Goal: Task Accomplishment & Management: Use online tool/utility

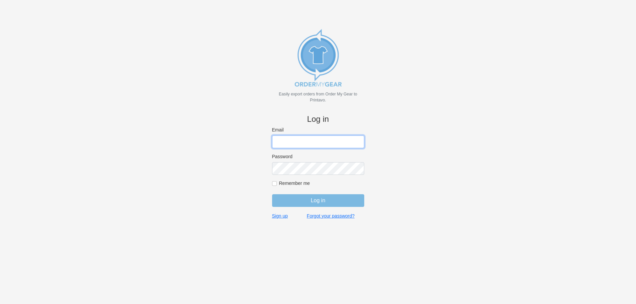
type input "purchasingsupervisor@rainbow-lettering.com"
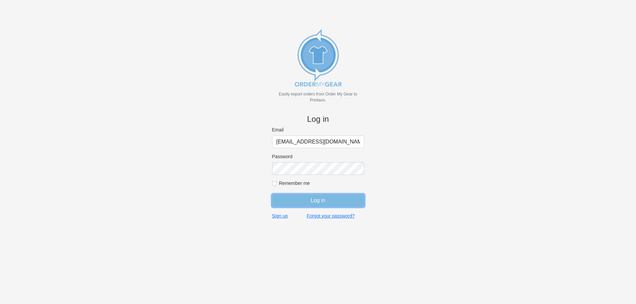
click at [315, 205] on input "Log in" at bounding box center [318, 200] width 92 height 13
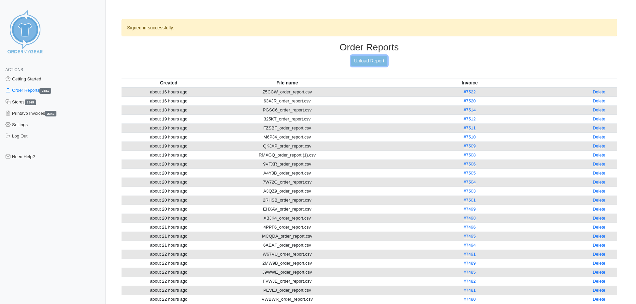
click at [359, 59] on link "Upload Report" at bounding box center [369, 61] width 36 height 10
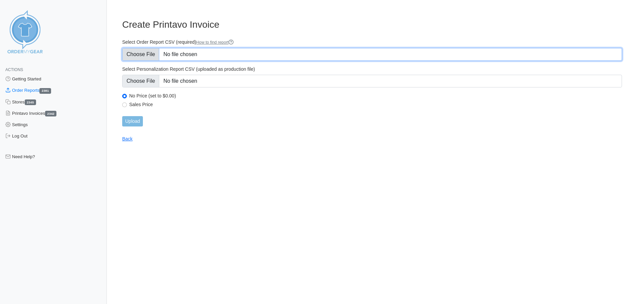
click at [140, 55] on input "Select Order Report CSV (required) How to find report" at bounding box center [372, 54] width 500 height 13
type input "C:\fakepath\BFNAZ_order_report.csv"
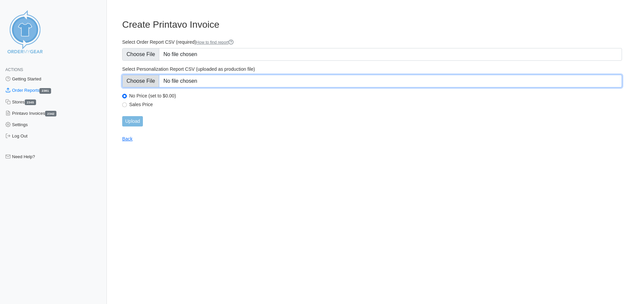
click at [159, 84] on input "Select Personalization Report CSV (uploaded as production file)" at bounding box center [372, 81] width 500 height 13
type input "C:\fakepath\BFNAZ_personalization_report.csv"
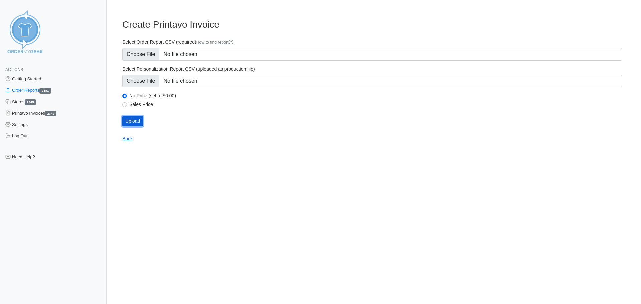
click at [134, 122] on input "Upload" at bounding box center [132, 121] width 21 height 10
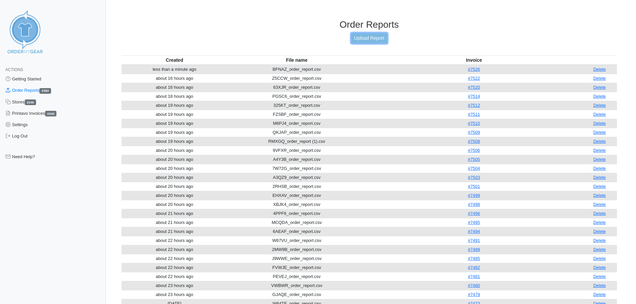
click at [360, 37] on link "Upload Report" at bounding box center [369, 38] width 36 height 10
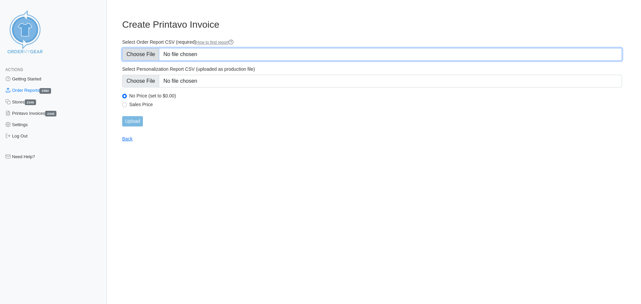
click at [156, 58] on input "Select Order Report CSV (required) How to find report" at bounding box center [372, 54] width 500 height 13
click at [144, 51] on input "Select Order Report CSV (required) How to find report" at bounding box center [372, 54] width 500 height 13
type input "C:\fakepath\AJUK4_order_report.csv"
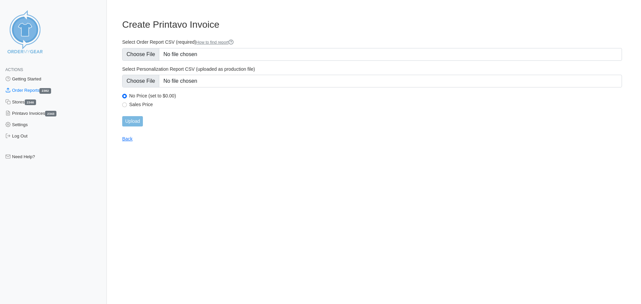
click at [136, 87] on form "Select Order Report CSV (required) How to find report Select Personalization Re…" at bounding box center [372, 82] width 500 height 87
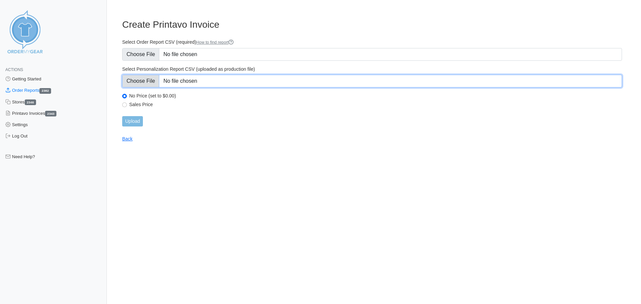
click at [140, 82] on input "Select Personalization Report CSV (uploaded as production file)" at bounding box center [372, 81] width 500 height 13
type input "C:\fakepath\AJUK4_personalization_report.csv"
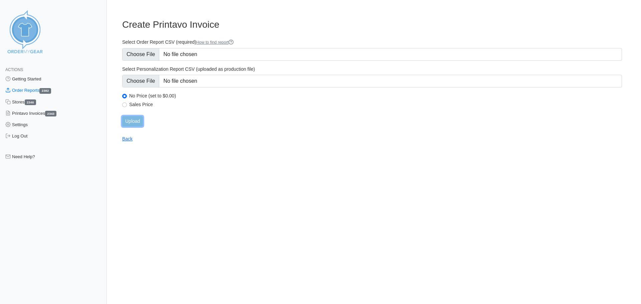
click at [138, 122] on input "Upload" at bounding box center [132, 121] width 21 height 10
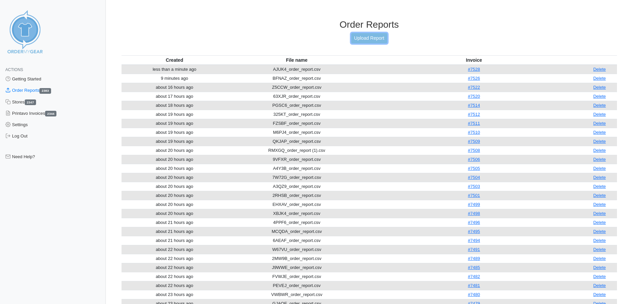
click at [370, 37] on link "Upload Report" at bounding box center [369, 38] width 36 height 10
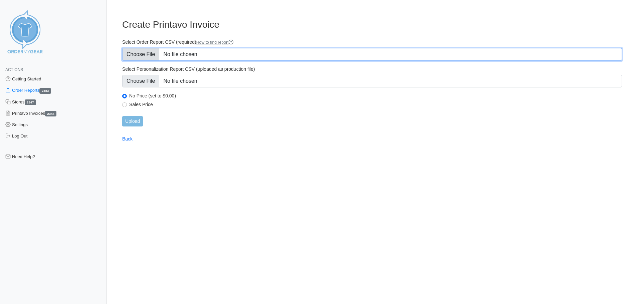
click at [143, 52] on input "Select Order Report CSV (required) How to find report" at bounding box center [372, 54] width 500 height 13
type input "C:\fakepath\EAUCM_order_report.csv"
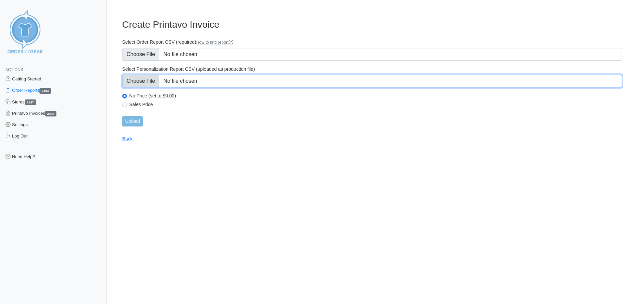
click at [153, 82] on input "Select Personalization Report CSV (uploaded as production file)" at bounding box center [372, 81] width 500 height 13
type input "C:\fakepath\EAUCM_personalization_report.csv"
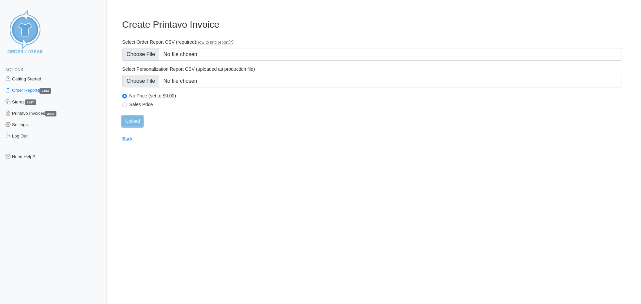
click at [138, 121] on input "Upload" at bounding box center [132, 121] width 21 height 10
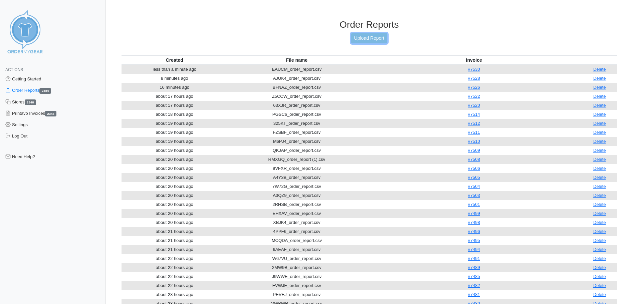
click at [368, 34] on link "Upload Report" at bounding box center [369, 38] width 36 height 10
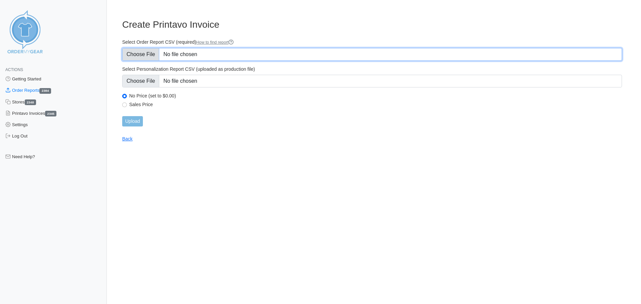
click at [138, 56] on input "Select Order Report CSV (required) How to find report" at bounding box center [372, 54] width 500 height 13
type input "C:\fakepath\5N5AS_order_report.csv"
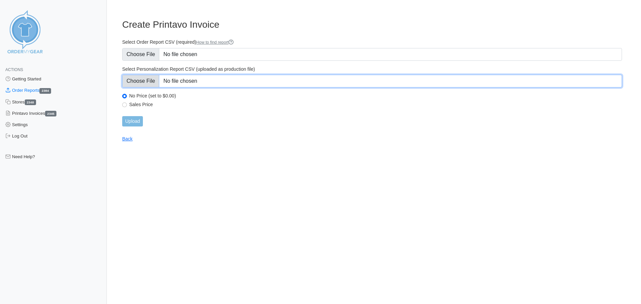
click at [149, 81] on input "Select Personalization Report CSV (uploaded as production file)" at bounding box center [372, 81] width 500 height 13
type input "C:\fakepath\5N5AS_personalization_report.csv"
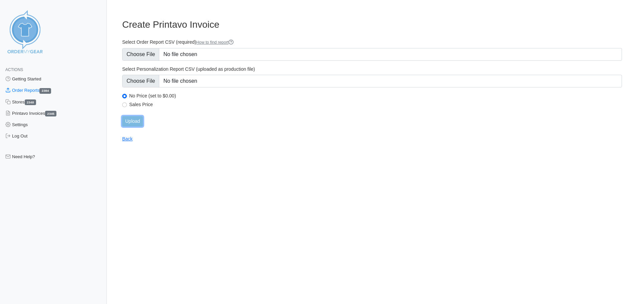
click at [137, 121] on input "Upload" at bounding box center [132, 121] width 21 height 10
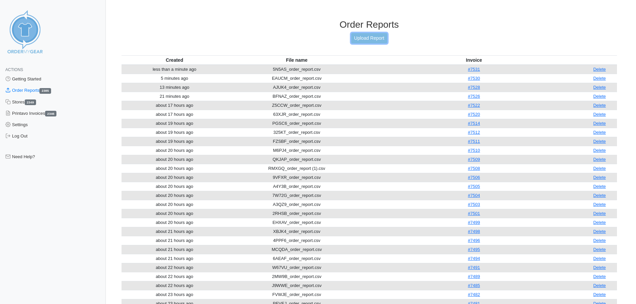
click at [364, 39] on link "Upload Report" at bounding box center [369, 38] width 36 height 10
click at [359, 40] on link "Upload Report" at bounding box center [369, 38] width 36 height 10
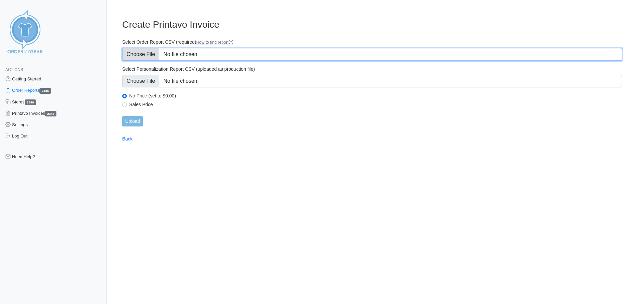
click at [130, 56] on input "Select Order Report CSV (required) How to find report" at bounding box center [372, 54] width 500 height 13
type input "C:\fakepath\XC7WA_order_report.csv"
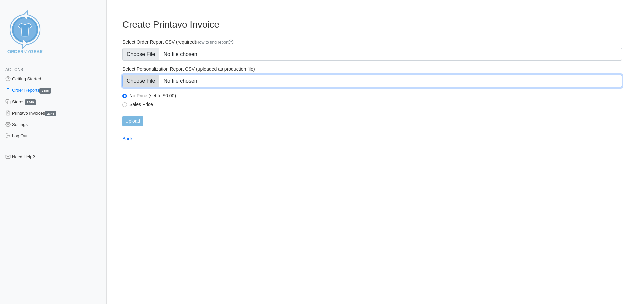
click at [151, 81] on input "Select Personalization Report CSV (uploaded as production file)" at bounding box center [372, 81] width 500 height 13
type input "C:\fakepath\XC7WA_personalization_report.csv"
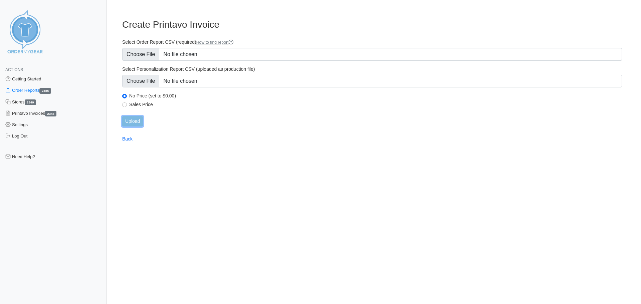
click at [132, 116] on input "Upload" at bounding box center [132, 121] width 21 height 10
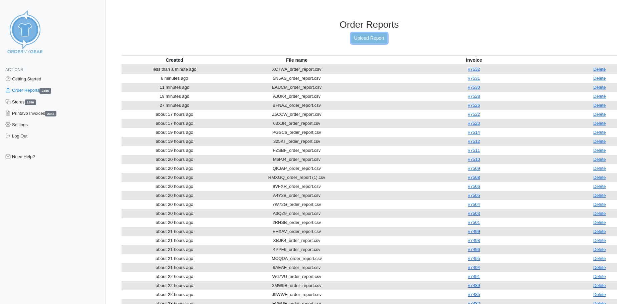
click at [376, 33] on link "Upload Report" at bounding box center [369, 38] width 36 height 10
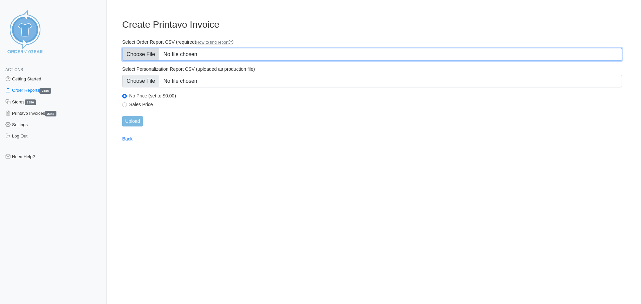
click at [141, 59] on input "Select Order Report CSV (required) How to find report" at bounding box center [372, 54] width 500 height 13
type input "C:\fakepath\A2S8M_order_report.csv"
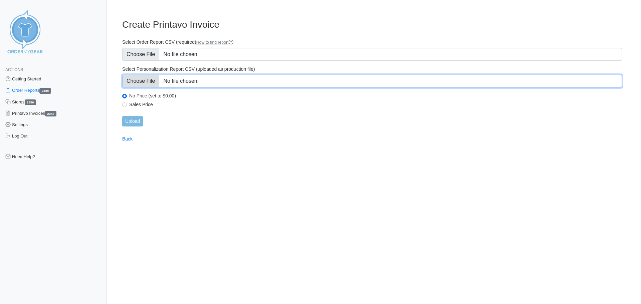
click at [137, 83] on input "Select Personalization Report CSV (uploaded as production file)" at bounding box center [372, 81] width 500 height 13
type input "C:\fakepath\A2S8M_personalization_report.csv"
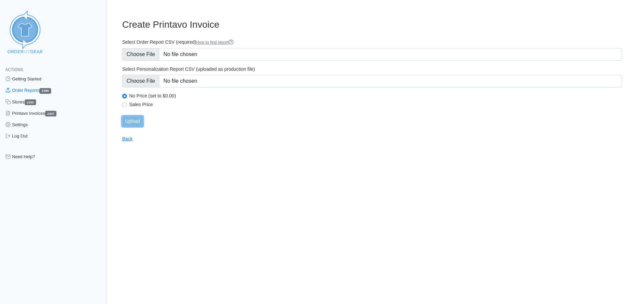
click at [135, 120] on input "Upload" at bounding box center [132, 121] width 21 height 10
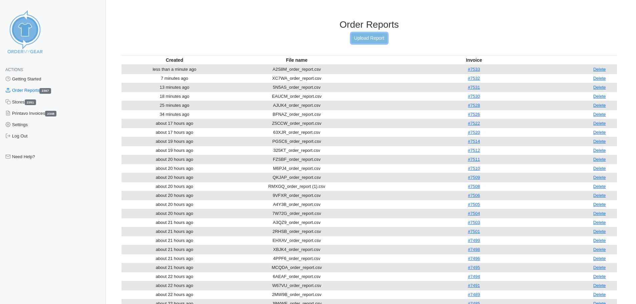
click at [380, 36] on link "Upload Report" at bounding box center [369, 38] width 36 height 10
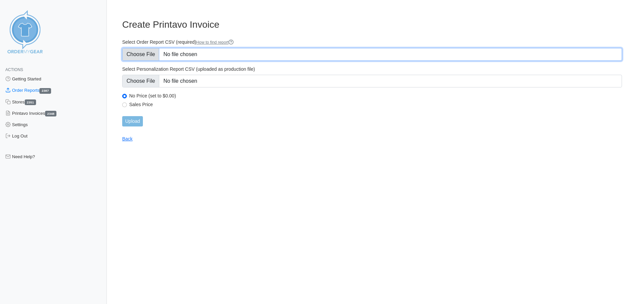
click at [147, 59] on input "Select Order Report CSV (required) How to find report" at bounding box center [372, 54] width 500 height 13
type input "C:\fakepath\999TM_order_report.csv"
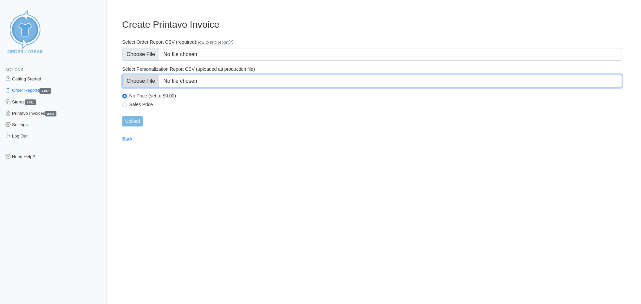
click at [139, 84] on input "Select Personalization Report CSV (uploaded as production file)" at bounding box center [372, 81] width 500 height 13
type input "C:\fakepath\999TM_personalization_report.csv"
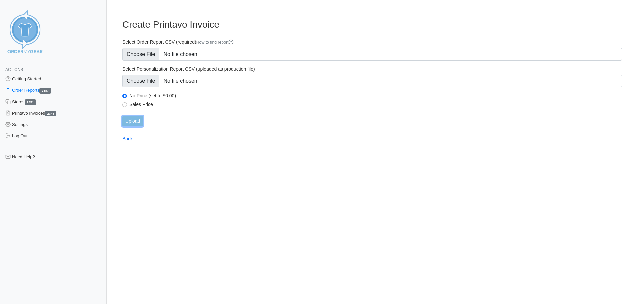
click at [140, 120] on input "Upload" at bounding box center [132, 121] width 21 height 10
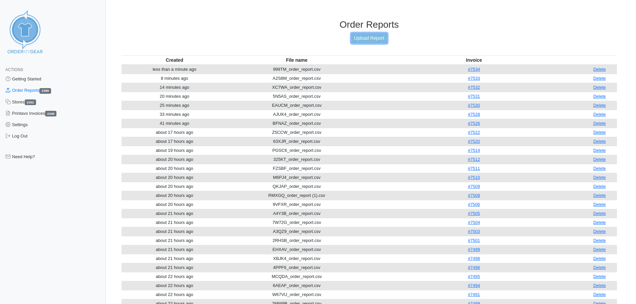
click at [378, 37] on link "Upload Report" at bounding box center [369, 38] width 36 height 10
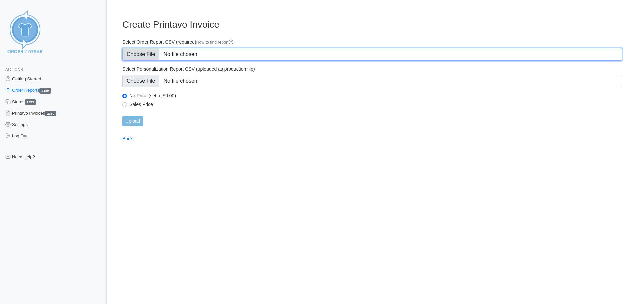
click at [143, 52] on input "Select Order Report CSV (required) How to find report" at bounding box center [372, 54] width 500 height 13
type input "C:\fakepath\999TM_personalization_report.csv"
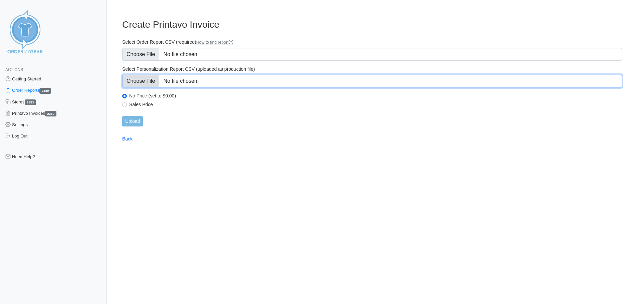
click at [146, 78] on input "Select Personalization Report CSV (uploaded as production file)" at bounding box center [372, 81] width 500 height 13
type input "C:\fakepath\999TM_order_report.csv"
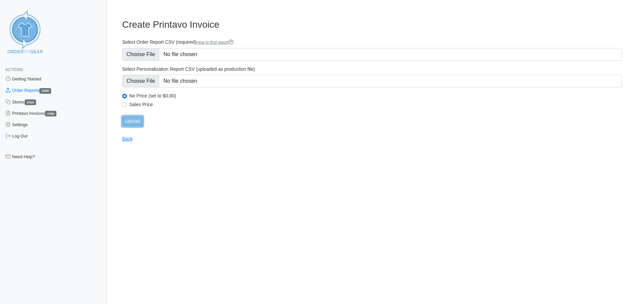
click at [136, 122] on input "Upload" at bounding box center [132, 121] width 21 height 10
click at [134, 124] on div "Upload" at bounding box center [372, 121] width 500 height 10
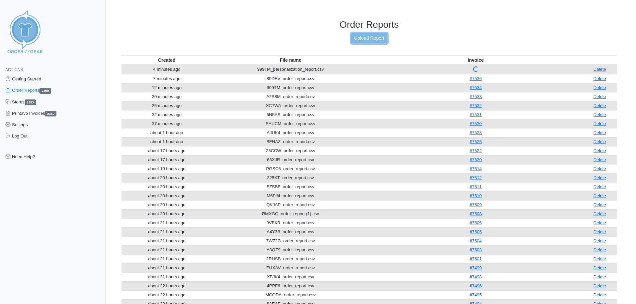
click at [354, 39] on link "Upload Report" at bounding box center [369, 38] width 36 height 10
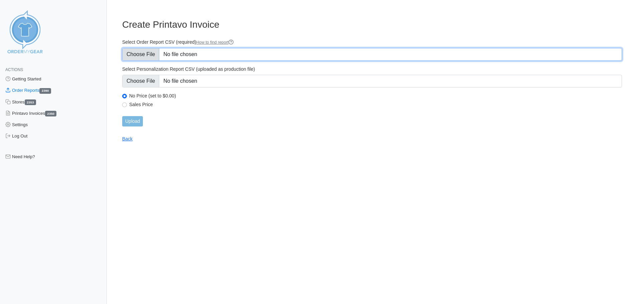
click at [159, 53] on input "Select Order Report CSV (required) How to find report" at bounding box center [372, 54] width 500 height 13
type input "C:\fakepath\RDYQV_order_report.csv"
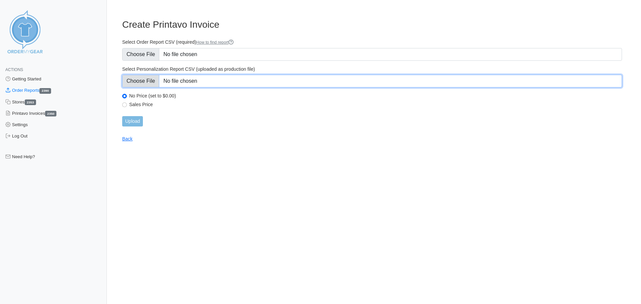
click at [135, 82] on input "Select Personalization Report CSV (uploaded as production file)" at bounding box center [372, 81] width 500 height 13
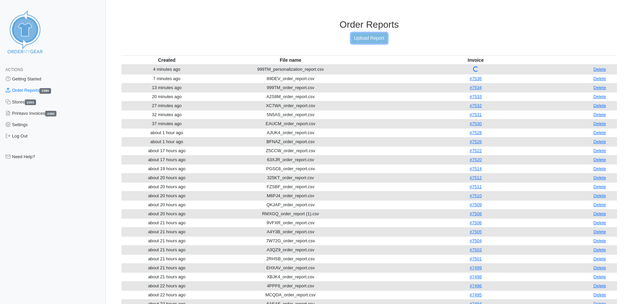
click at [373, 39] on link "Upload Report" at bounding box center [369, 38] width 36 height 10
click at [355, 34] on link "Upload Report" at bounding box center [369, 38] width 36 height 10
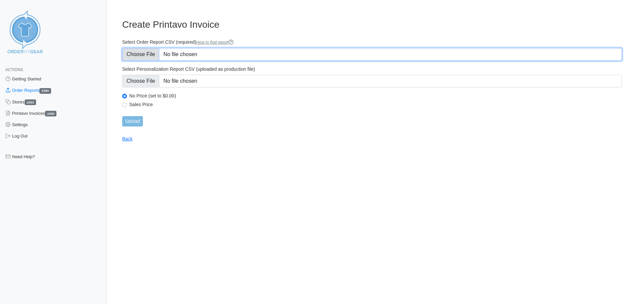
click at [149, 54] on input "Select Order Report CSV (required) How to find report" at bounding box center [372, 54] width 500 height 13
type input "C:\fakepath\RDYQV_order_report.csv"
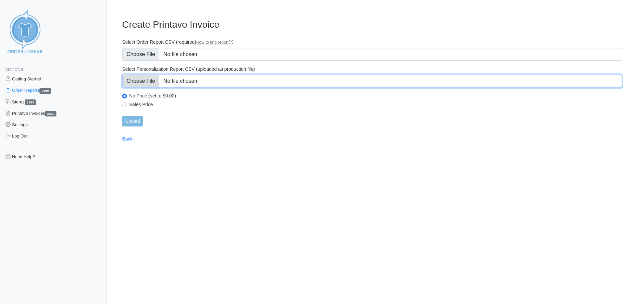
click at [151, 81] on input "Select Personalization Report CSV (uploaded as production file)" at bounding box center [372, 81] width 500 height 13
type input "C:\fakepath\RDYQV_personalization_report.csv"
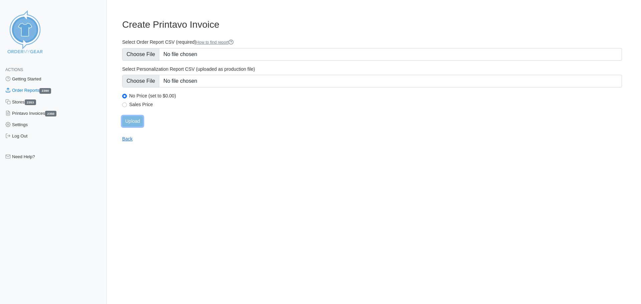
click at [130, 123] on input "Upload" at bounding box center [132, 121] width 21 height 10
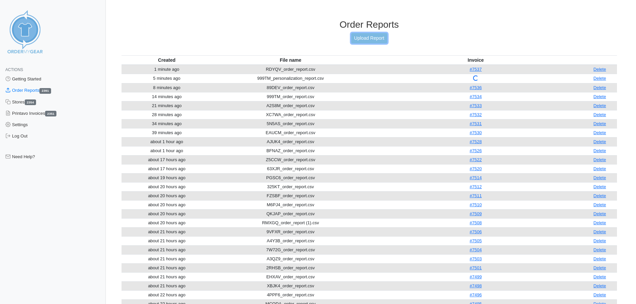
click at [383, 38] on link "Upload Report" at bounding box center [369, 38] width 36 height 10
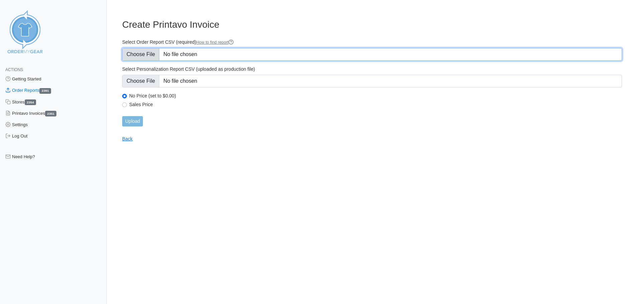
click at [144, 54] on input "Select Order Report CSV (required) How to find report" at bounding box center [372, 54] width 500 height 13
type input "C:\fakepath\ACU8D_order_report.csv"
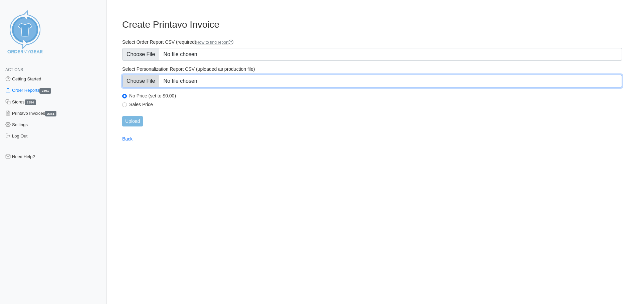
click at [135, 86] on input "Select Personalization Report CSV (uploaded as production file)" at bounding box center [372, 81] width 500 height 13
type input "C:\fakepath\ACU8D_personalization_report.csv"
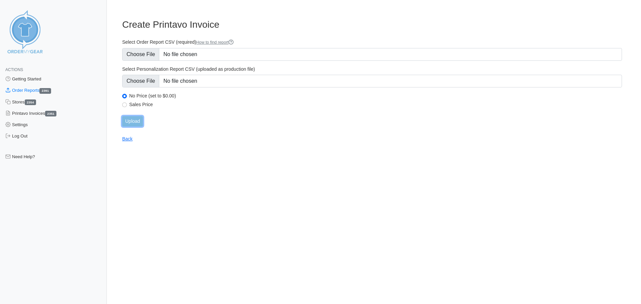
click at [133, 122] on input "Upload" at bounding box center [132, 121] width 21 height 10
